Goal: Feedback & Contribution: Contribute content

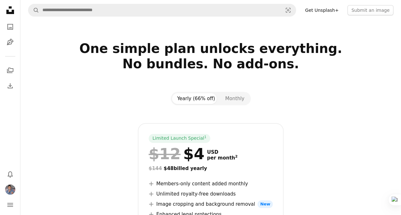
click at [120, 100] on div "Yearly (66% off) Monthly Limited Launch Special 1 $12 $4 USD per month 2 $144 $…" at bounding box center [210, 189] width 381 height 195
click at [382, 10] on button "Submit an image" at bounding box center [371, 10] width 46 height 10
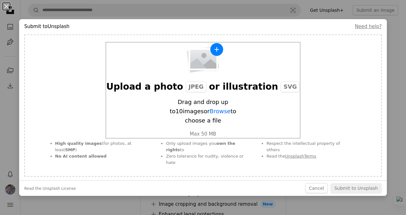
click at [210, 115] on span "Browse" at bounding box center [220, 111] width 21 height 7
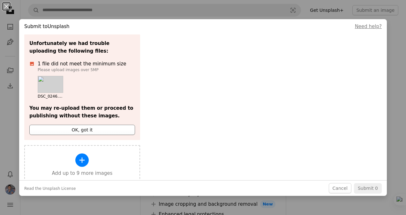
click at [104, 131] on button "OK, got it" at bounding box center [82, 130] width 106 height 10
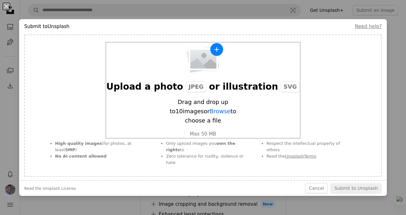
click at [210, 115] on span "Browse" at bounding box center [220, 111] width 21 height 7
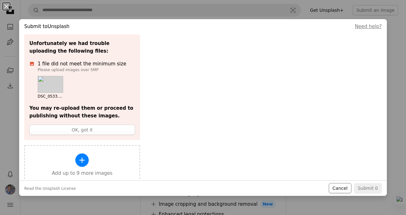
click at [342, 190] on button "Cancel" at bounding box center [340, 188] width 23 height 10
